Goal: Transaction & Acquisition: Download file/media

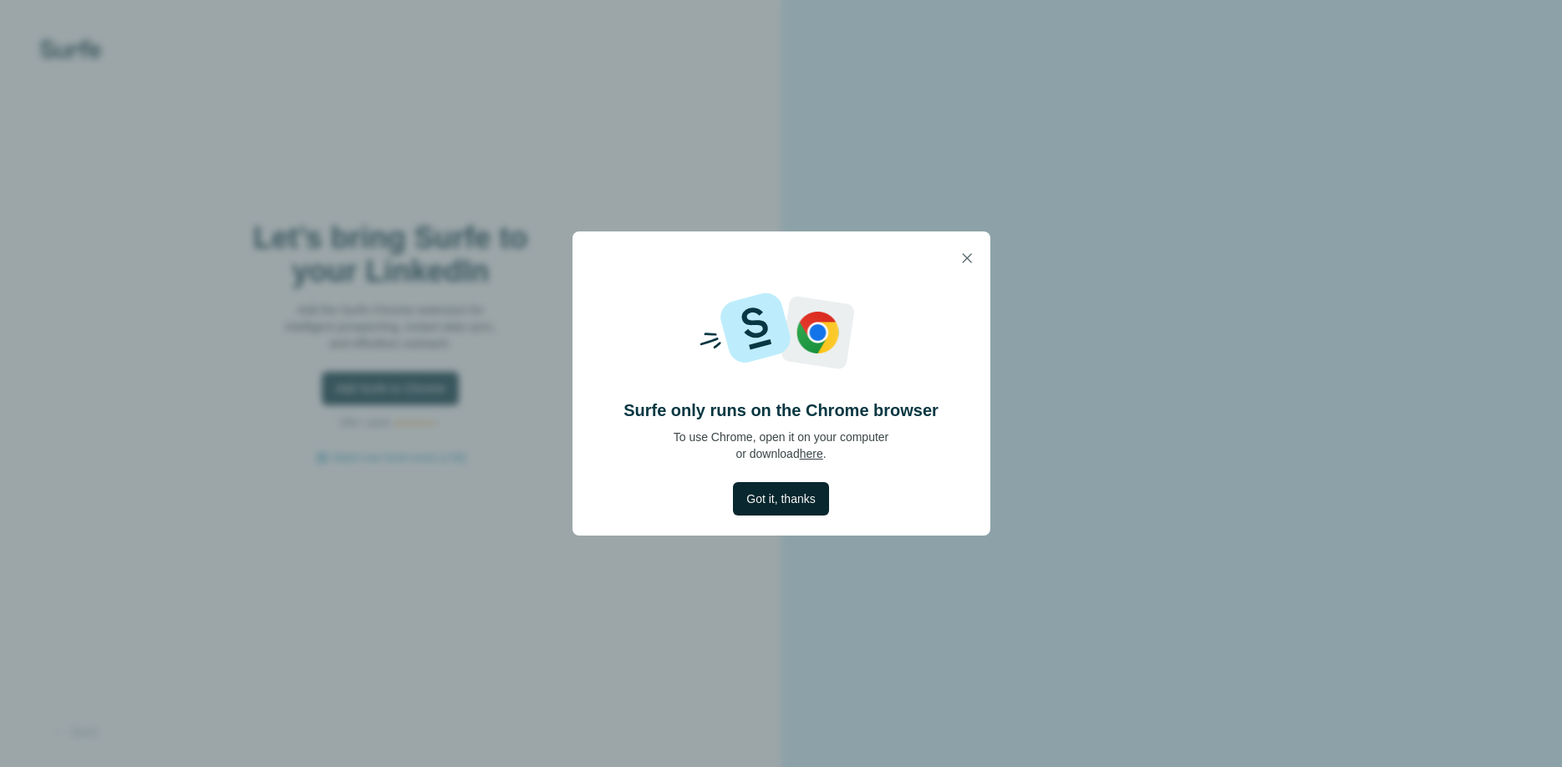
click at [802, 499] on span "Got it, thanks" at bounding box center [780, 499] width 69 height 17
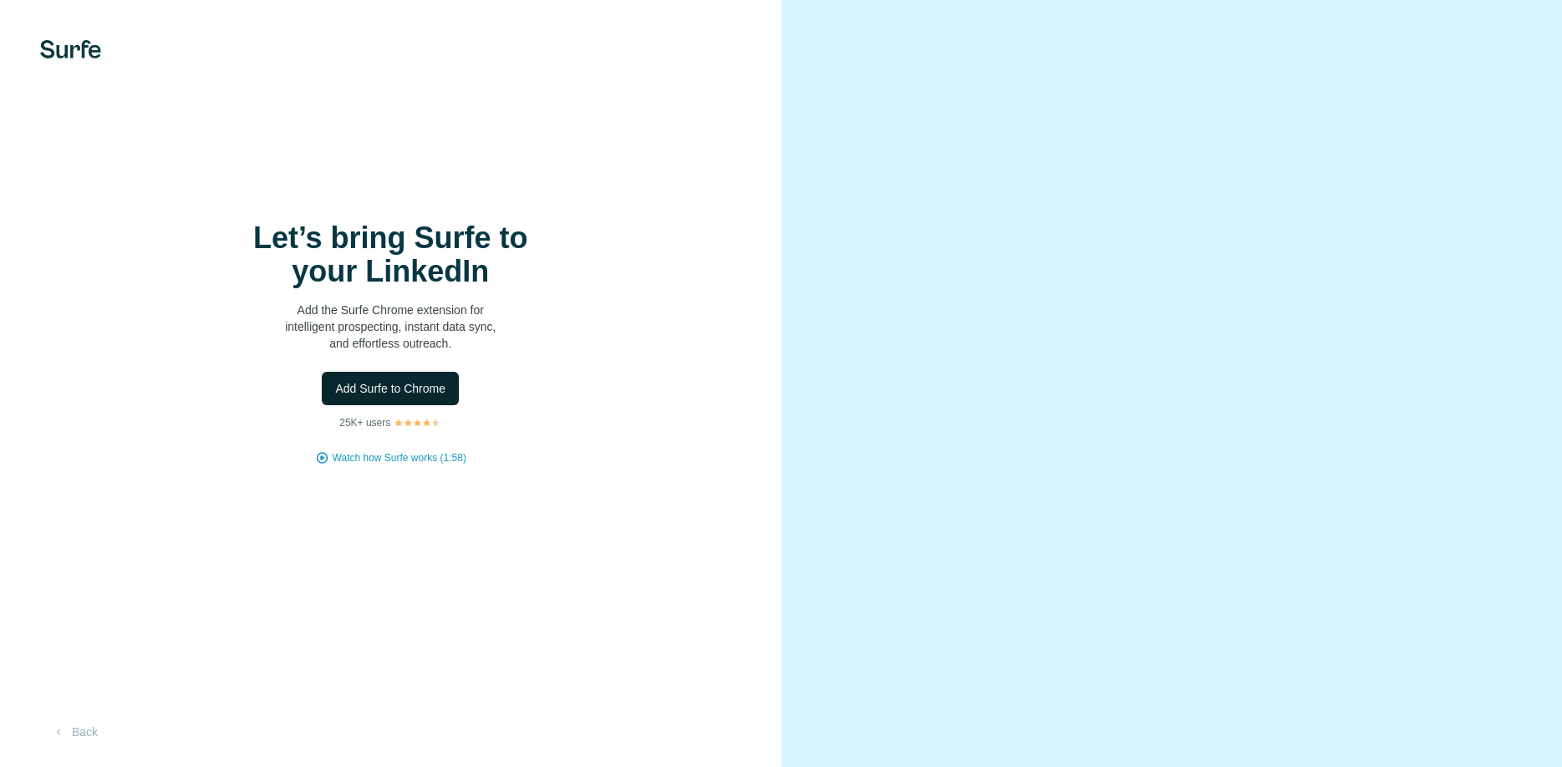
click at [397, 395] on span "Add Surfe to Chrome" at bounding box center [390, 388] width 110 height 17
click at [401, 456] on span "Watch how Surfe works (1:58)" at bounding box center [400, 457] width 134 height 15
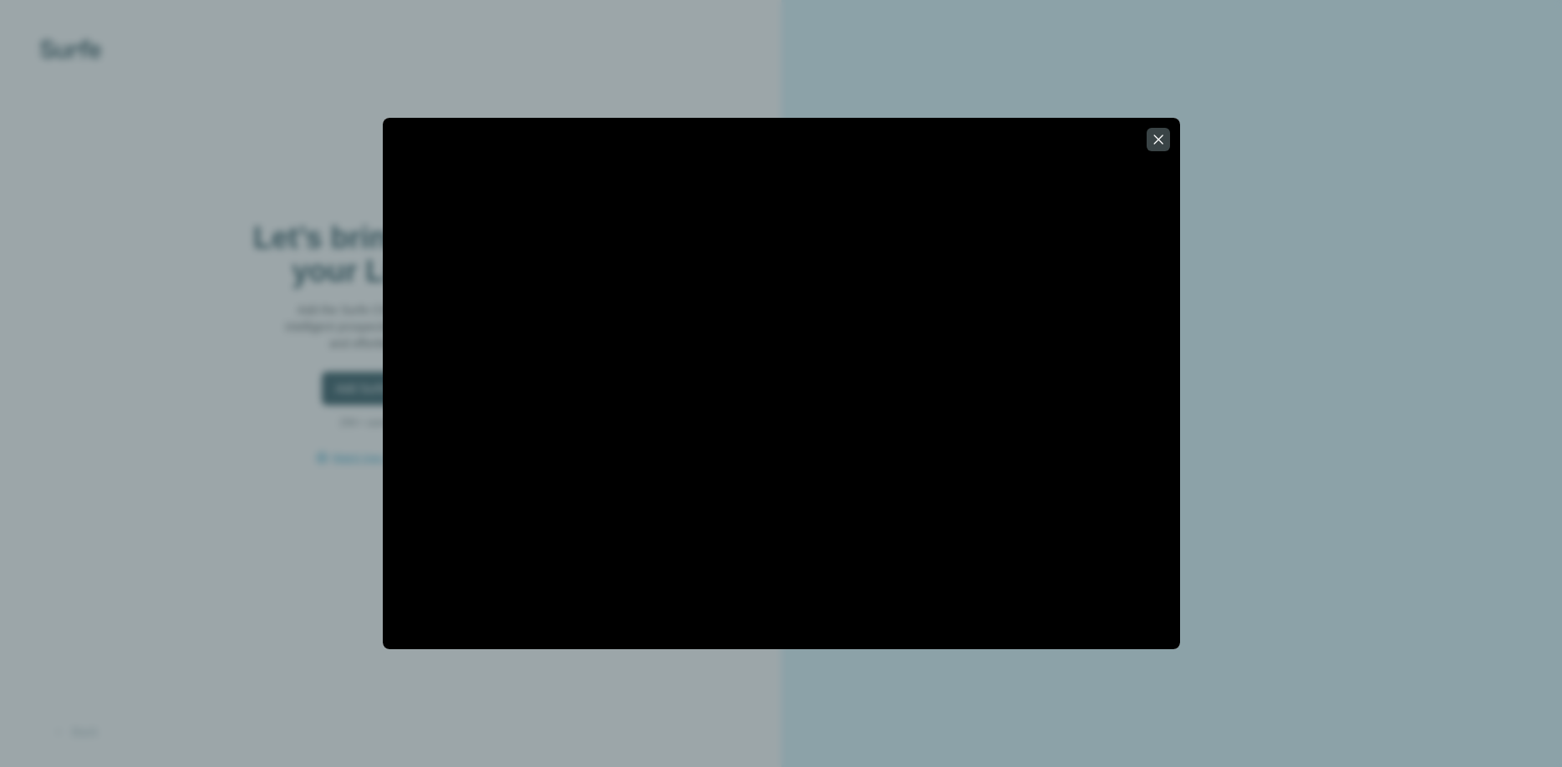
drag, startPoint x: 1154, startPoint y: 143, endPoint x: 722, endPoint y: 238, distance: 442.5
click at [1153, 143] on icon "button" at bounding box center [1158, 139] width 17 height 17
